Goal: Information Seeking & Learning: Learn about a topic

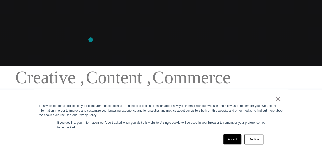
scroll to position [86, 0]
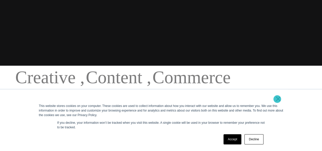
click at [277, 99] on link "×" at bounding box center [278, 98] width 6 height 5
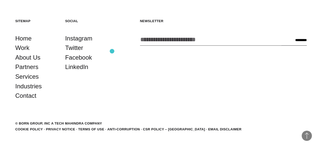
scroll to position [1151, 0]
click at [30, 100] on link "Contact" at bounding box center [25, 96] width 21 height 10
click at [38, 72] on link "Partners" at bounding box center [26, 67] width 23 height 10
click at [38, 62] on link "About Us" at bounding box center [27, 57] width 25 height 10
click at [36, 81] on link "Services" at bounding box center [26, 77] width 23 height 10
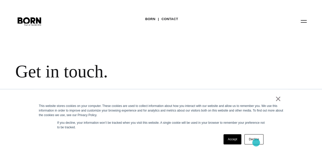
click at [256, 143] on link "Decline" at bounding box center [253, 139] width 19 height 10
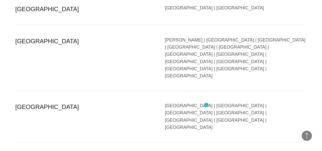
scroll to position [1096, 0]
drag, startPoint x: 167, startPoint y: 45, endPoint x: 256, endPoint y: 69, distance: 92.2
copy div "Bangalore | Bhubaneswar | Chandigarh | Chennai | Gandhinagar | Gurgaon | Hydera…"
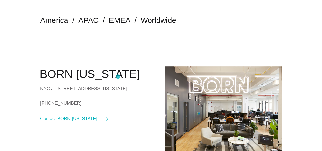
scroll to position [122, 0]
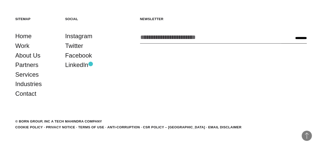
scroll to position [1073, 0]
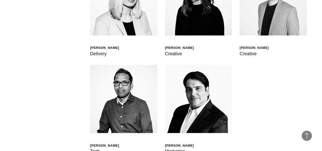
scroll to position [1222, 0]
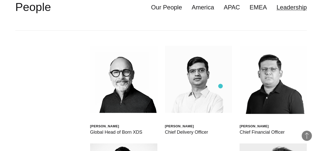
scroll to position [1143, 0]
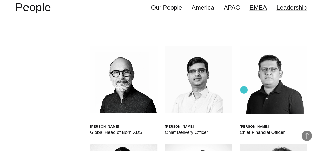
click at [249, 12] on link "EMEA" at bounding box center [257, 8] width 17 height 10
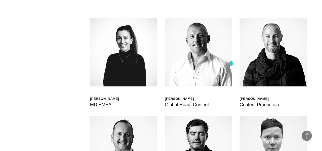
scroll to position [1170, 0]
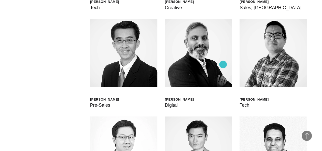
scroll to position [1268, 0]
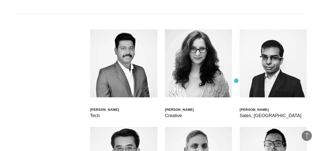
scroll to position [1157, 0]
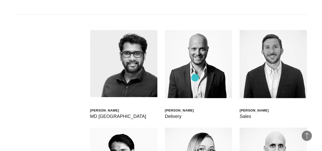
scroll to position [1156, 0]
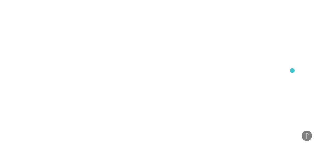
scroll to position [285, 0]
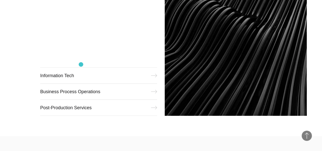
scroll to position [635, 0]
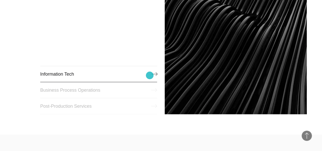
click at [150, 75] on link "Information Tech" at bounding box center [98, 74] width 117 height 16
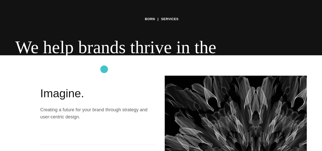
scroll to position [0, 0]
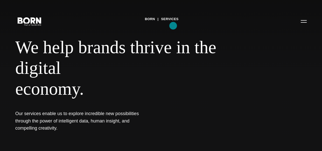
click at [173, 23] on link "Services" at bounding box center [170, 19] width 18 height 8
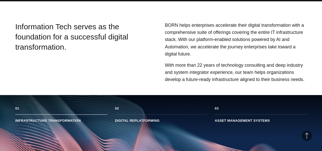
scroll to position [150, 0]
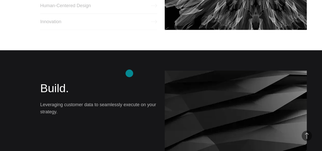
scroll to position [308, 0]
